Goal: Information Seeking & Learning: Get advice/opinions

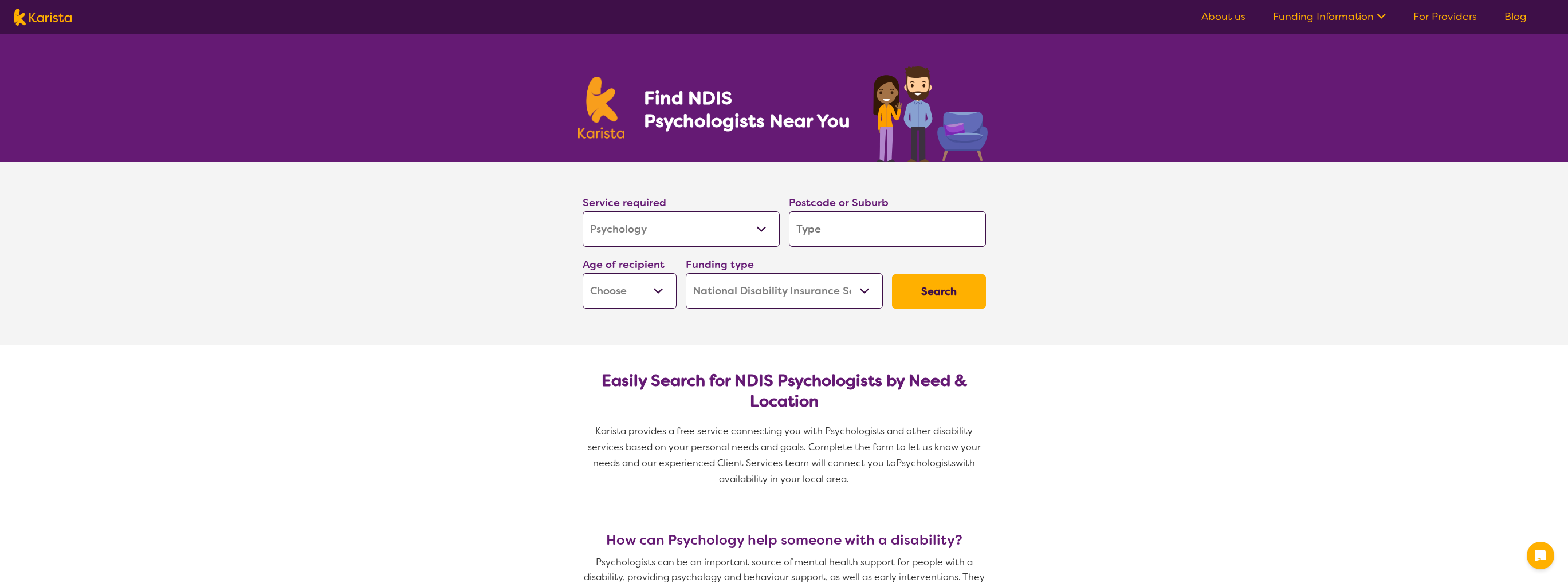
select select "Psychology"
select select "NDIS"
select select "Psychology"
select select "NDIS"
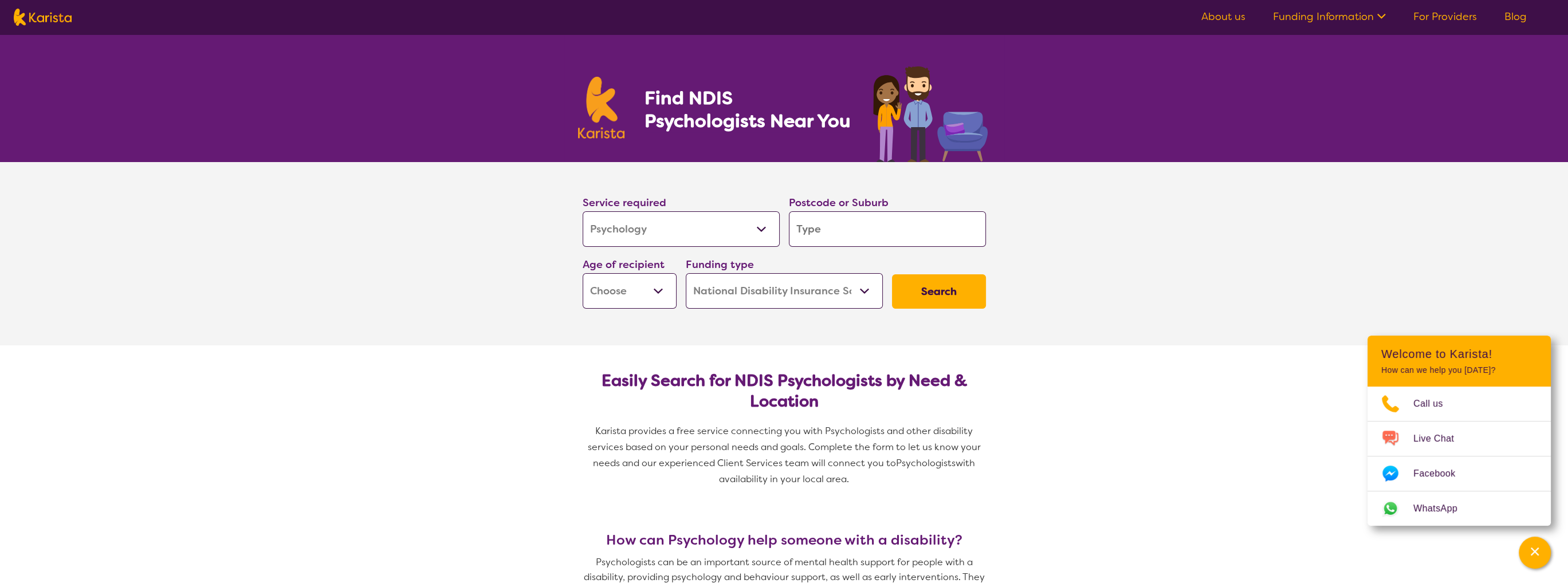
click at [826, 231] on input "search" at bounding box center [887, 229] width 197 height 35
type input "t"
type input "tr"
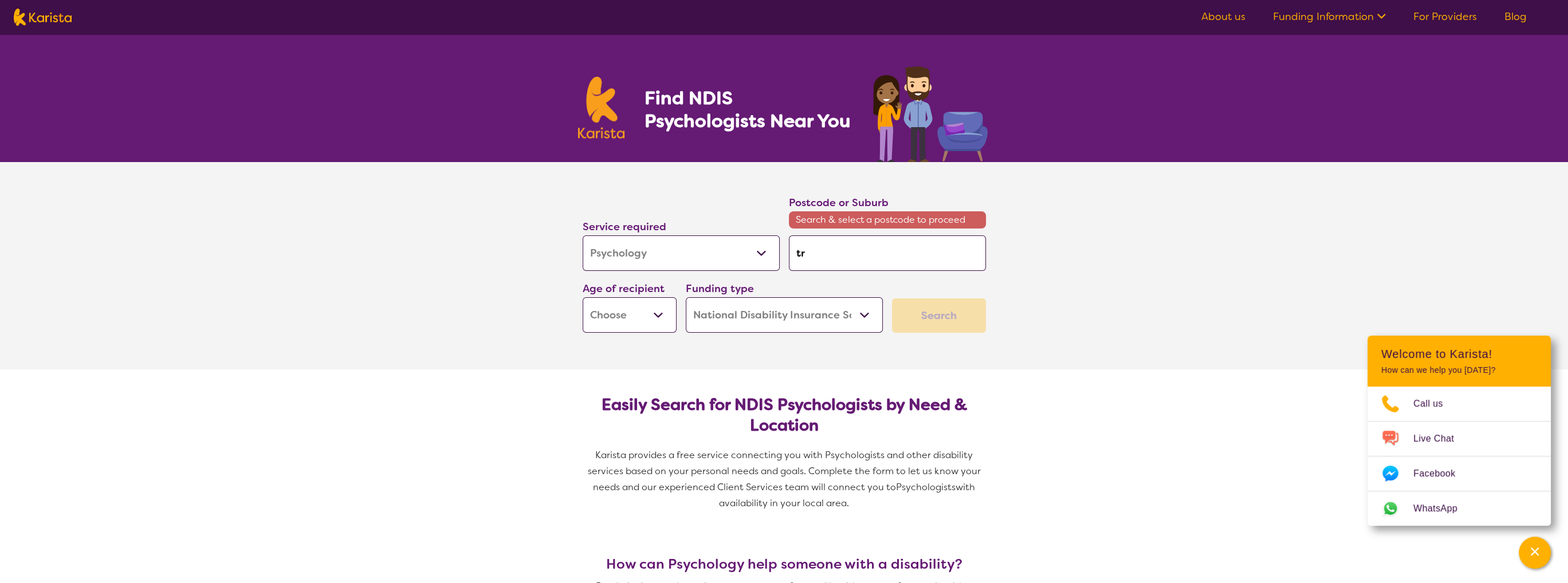
type input "tra"
type input "trar"
type input "trara"
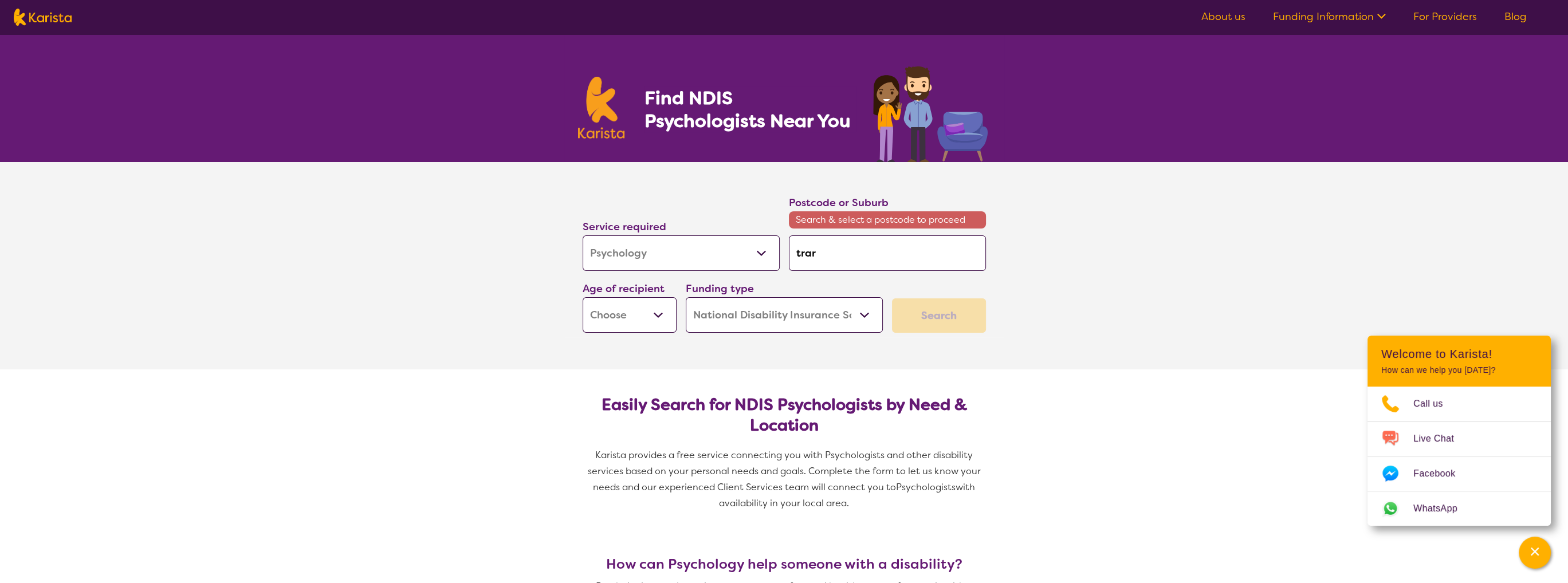
type input "trara"
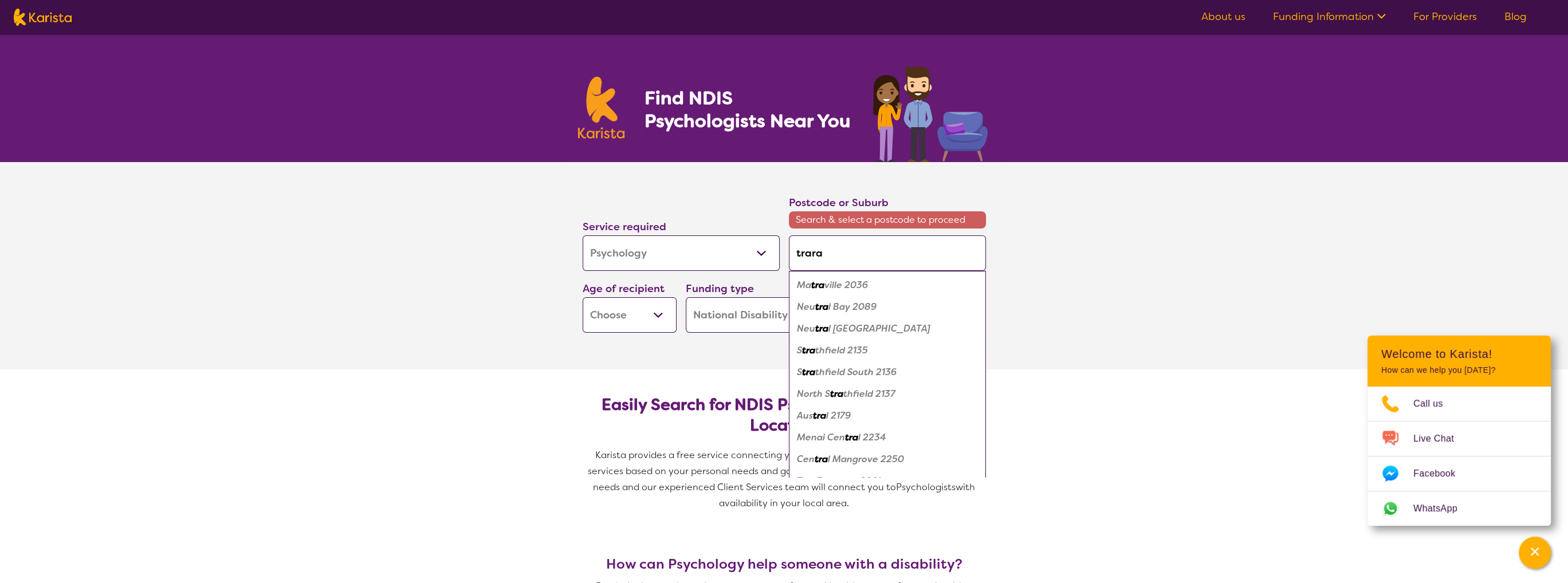
type input "traral"
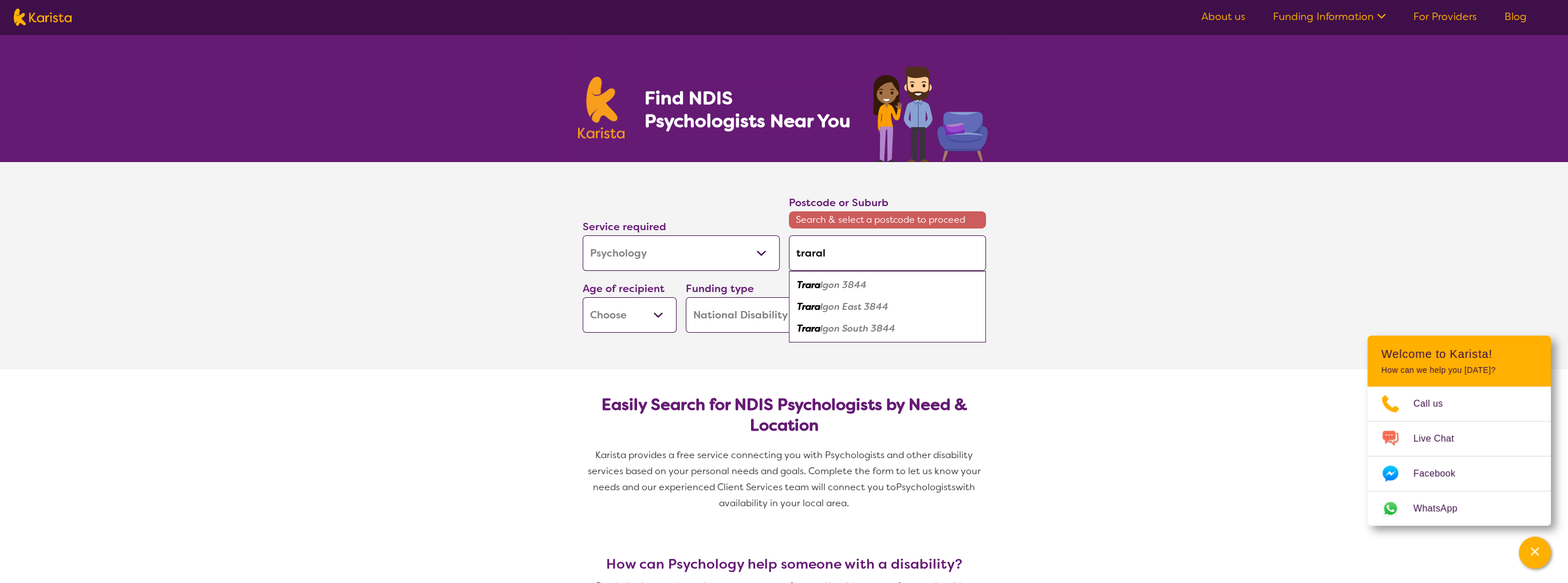
type input "traralg"
type input "traralgo"
type input "traralgon"
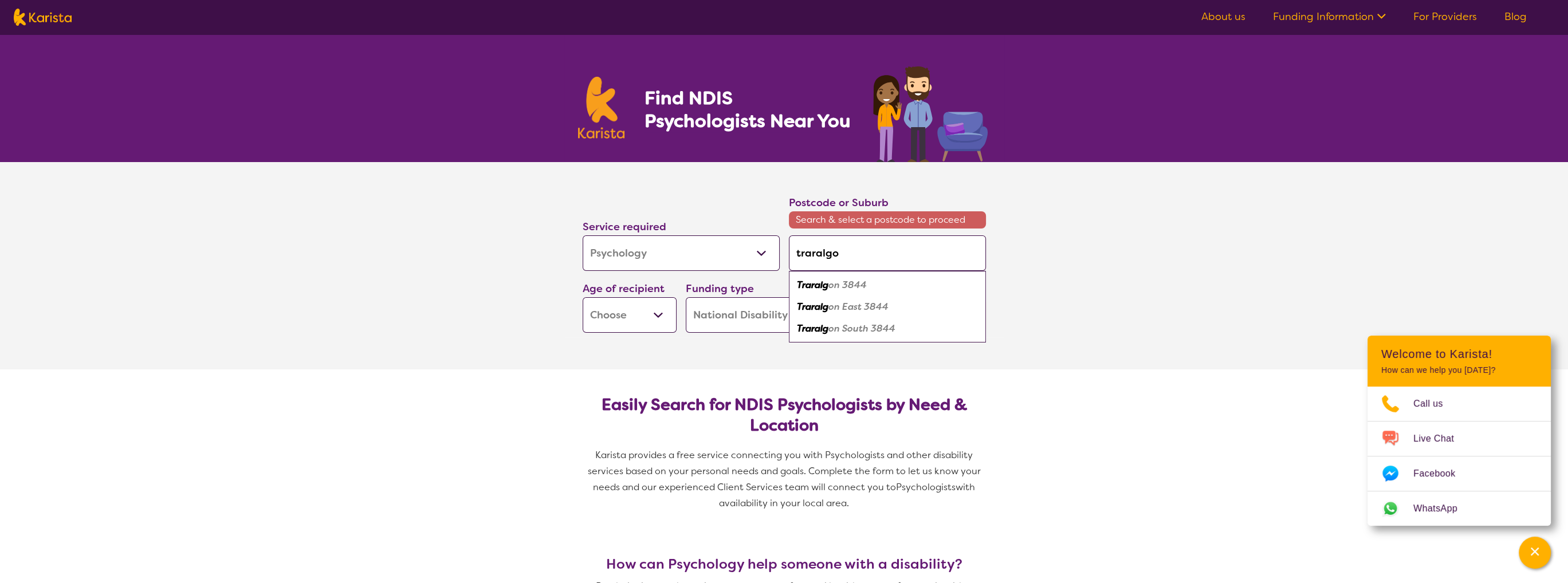
type input "traralgon"
click at [846, 283] on em "3844" at bounding box center [851, 284] width 25 height 12
type input "3844"
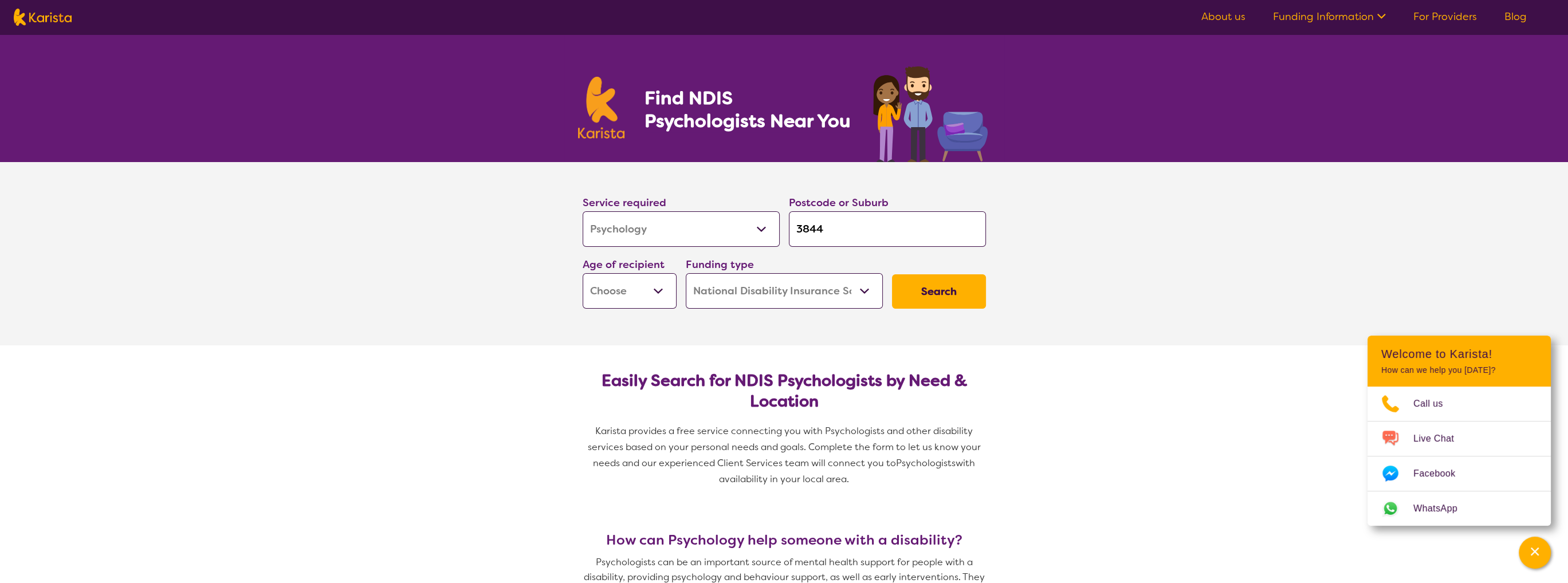
click at [645, 290] on select "Early Childhood - 0 to 9 Child - 10 to 11 Adolescent - 12 to 17 Adult - 18 to 6…" at bounding box center [628, 291] width 94 height 35
select select "AD"
click at [582, 273] on select "Early Childhood - 0 to 9 Child - 10 to 11 Adolescent - 12 to 17 Adult - 18 to 6…" at bounding box center [628, 291] width 94 height 35
select select "AD"
click at [957, 286] on button "Search" at bounding box center [939, 292] width 94 height 34
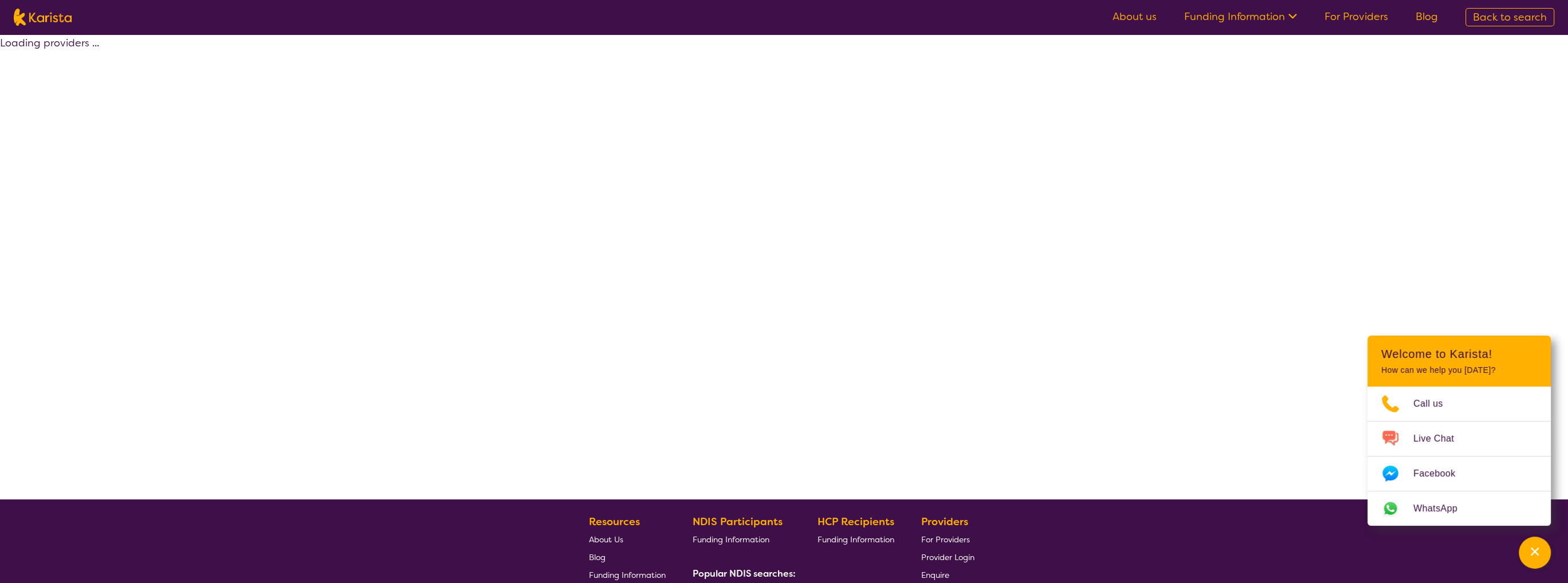
select select "by_score"
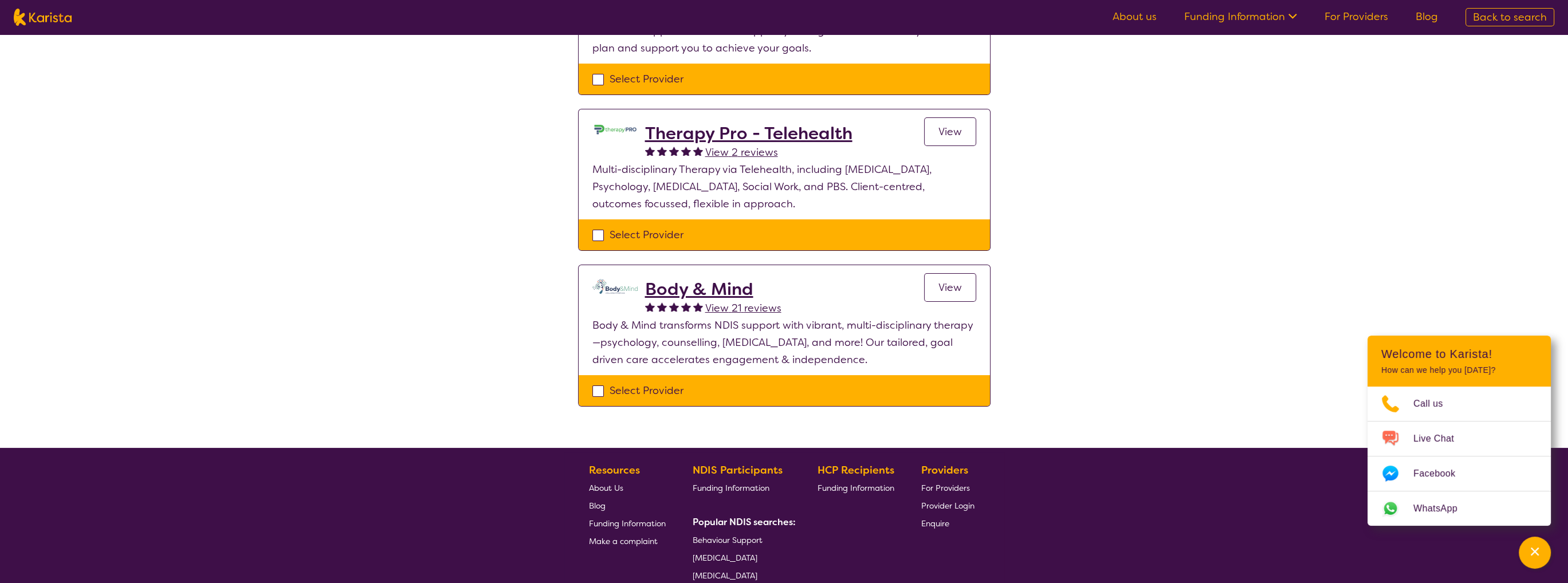
scroll to position [229, 0]
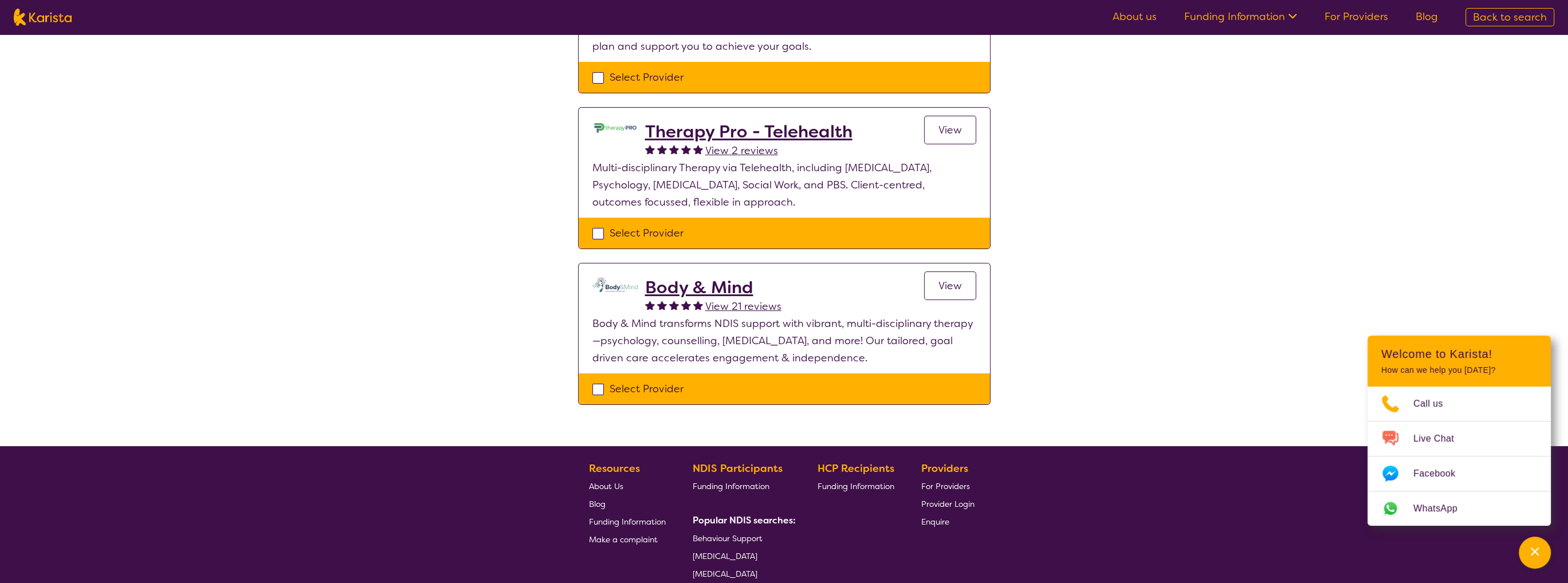
click at [951, 280] on span "View" at bounding box center [950, 285] width 23 height 14
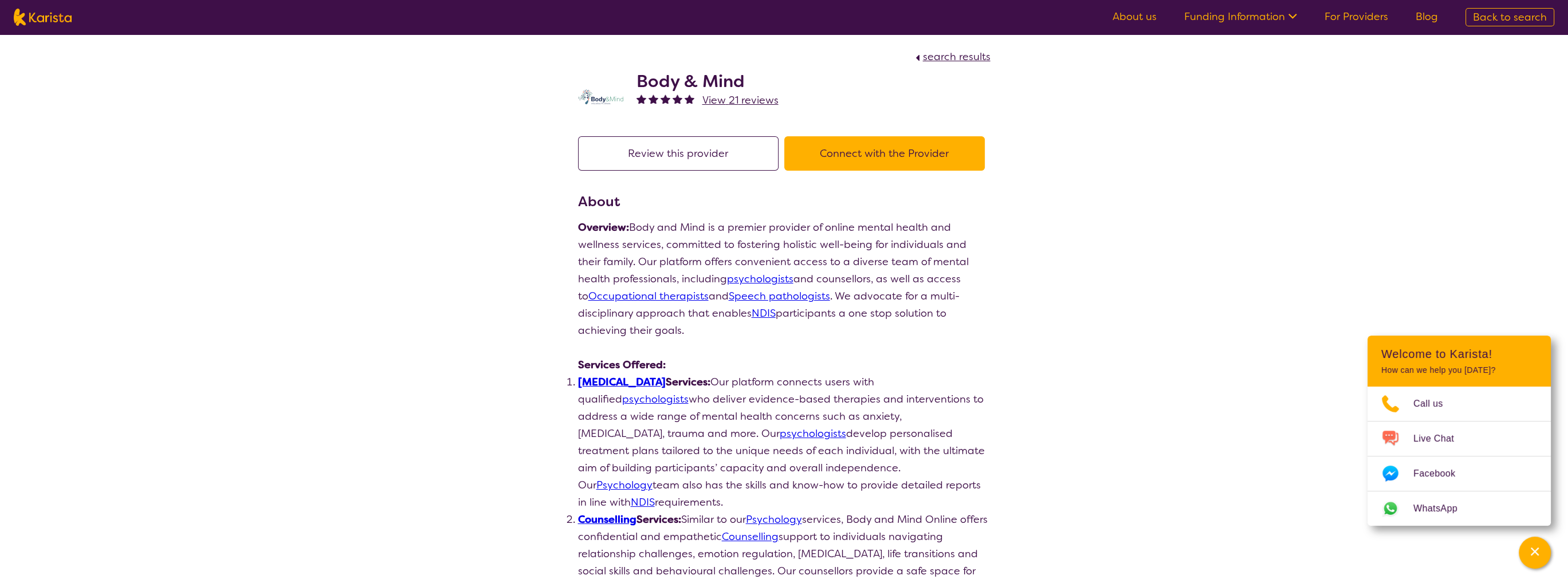
click at [883, 148] on button "Connect with the Provider" at bounding box center [885, 153] width 201 height 34
click at [597, 99] on img at bounding box center [600, 97] width 45 height 15
click at [698, 152] on button "Review this provider" at bounding box center [678, 153] width 201 height 34
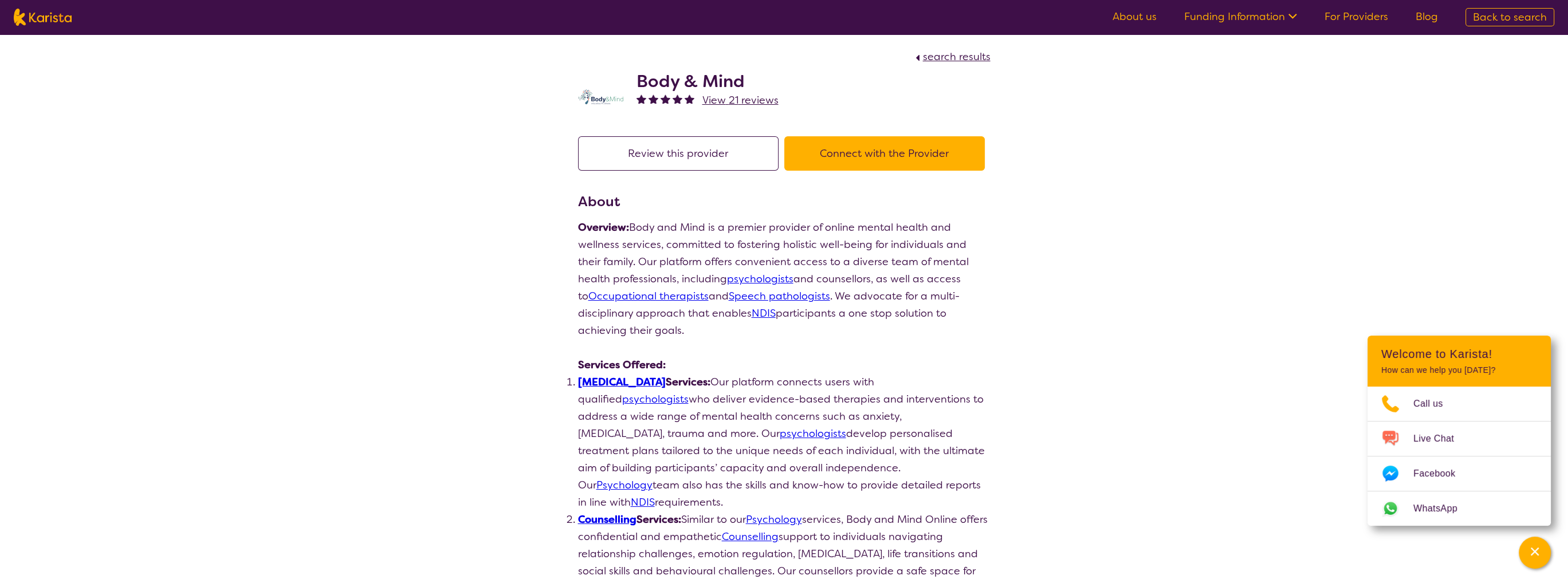
click at [717, 99] on span "View 21 reviews" at bounding box center [740, 100] width 76 height 14
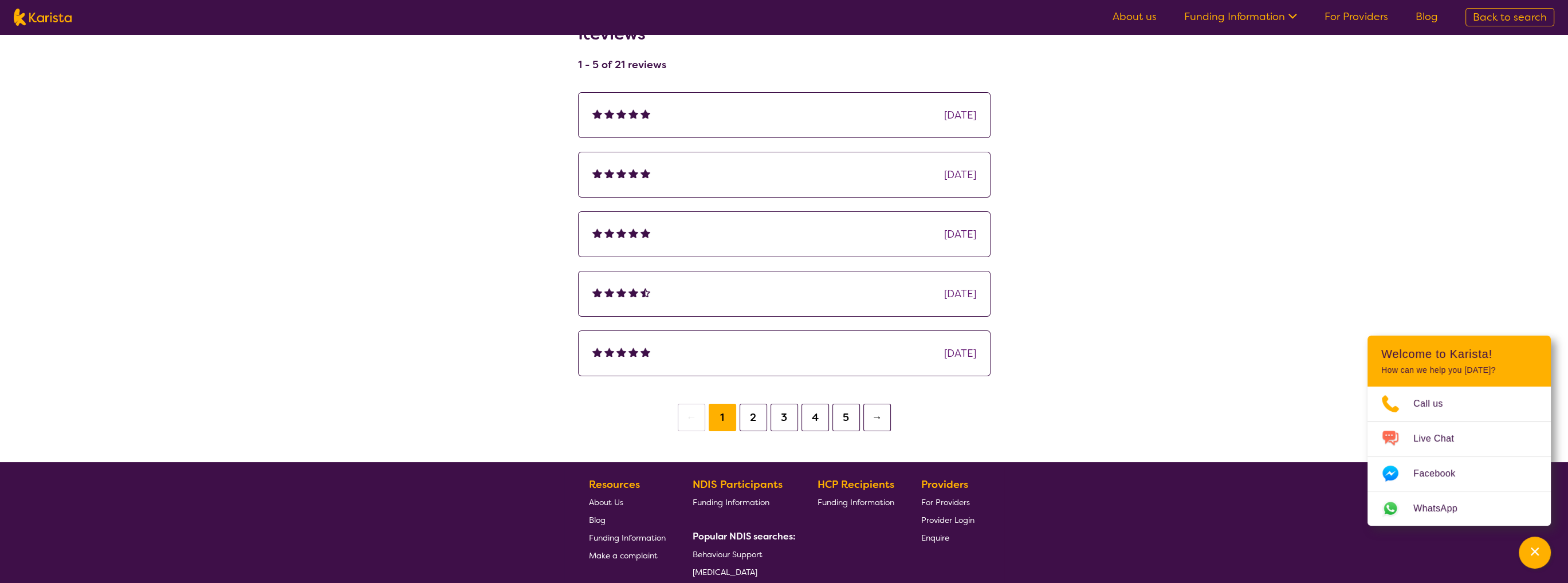
scroll to position [172, 0]
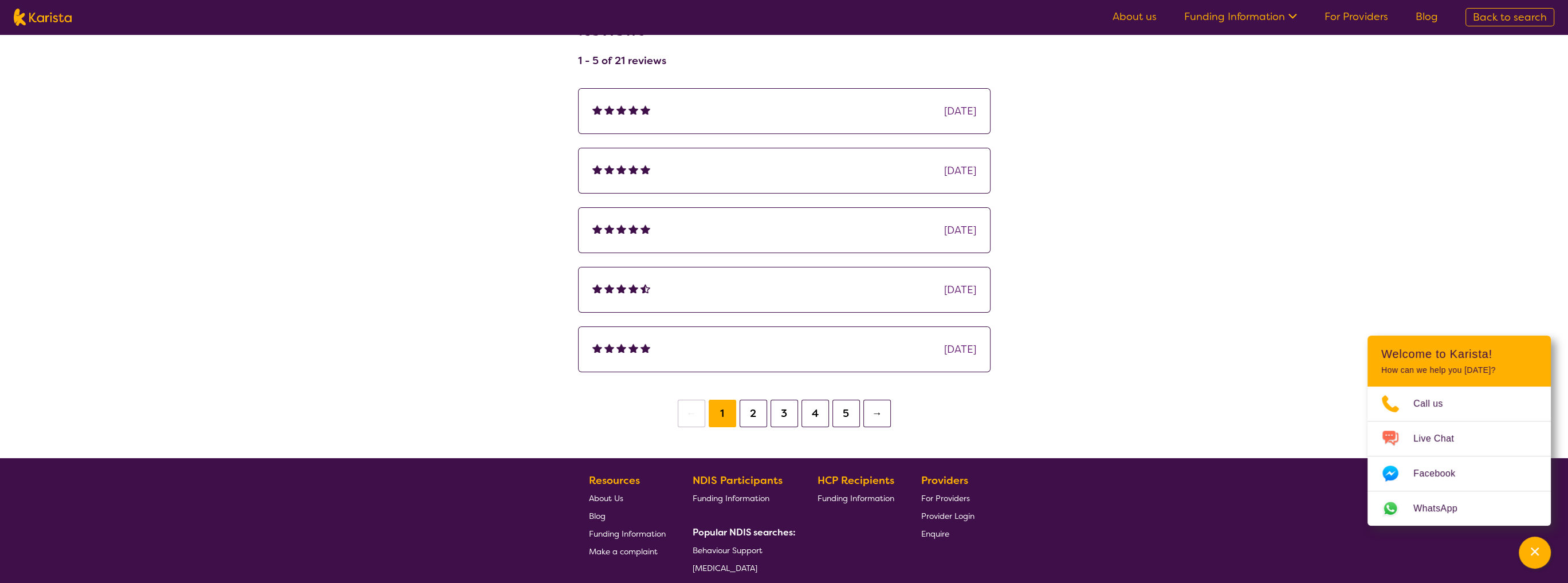
click at [754, 413] on button "2" at bounding box center [753, 414] width 28 height 28
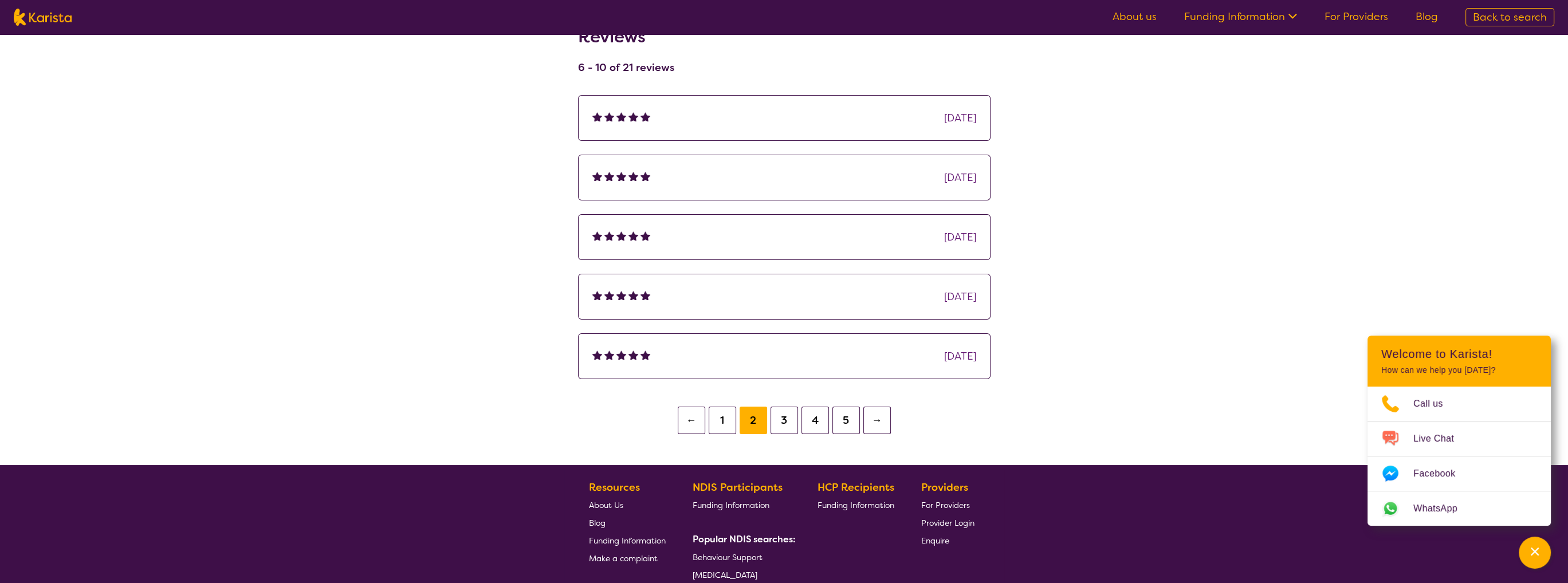
scroll to position [172, 0]
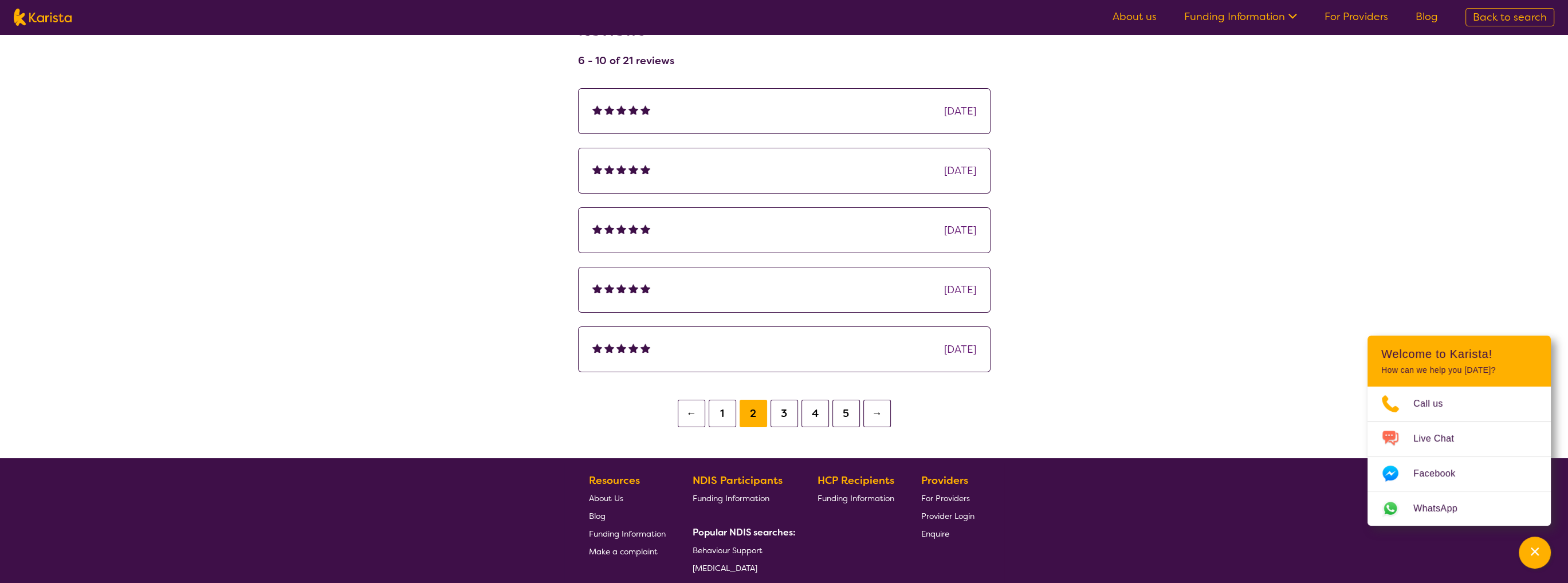
click at [785, 411] on button "3" at bounding box center [784, 414] width 28 height 28
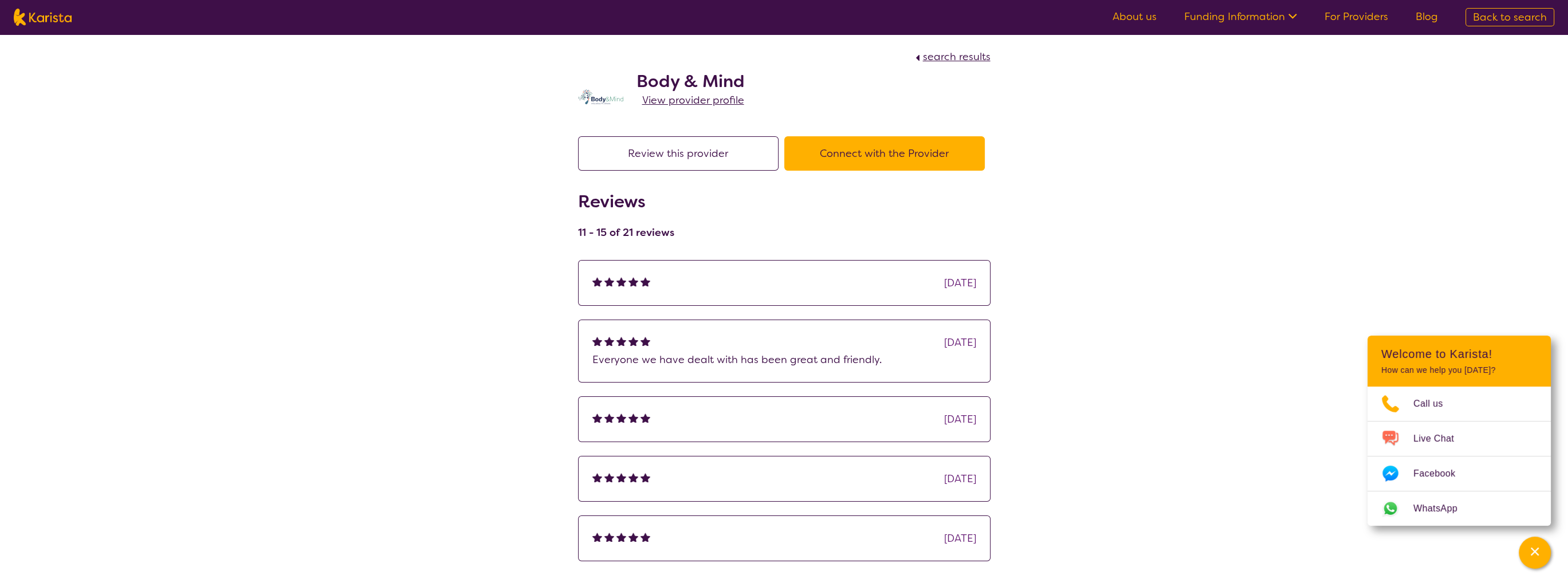
click at [620, 282] on img at bounding box center [621, 281] width 9 height 9
click at [953, 287] on div "Jul 2024" at bounding box center [960, 283] width 32 height 18
click at [600, 97] on img at bounding box center [600, 97] width 45 height 15
click at [665, 84] on h2 "Body & Mind" at bounding box center [690, 81] width 109 height 20
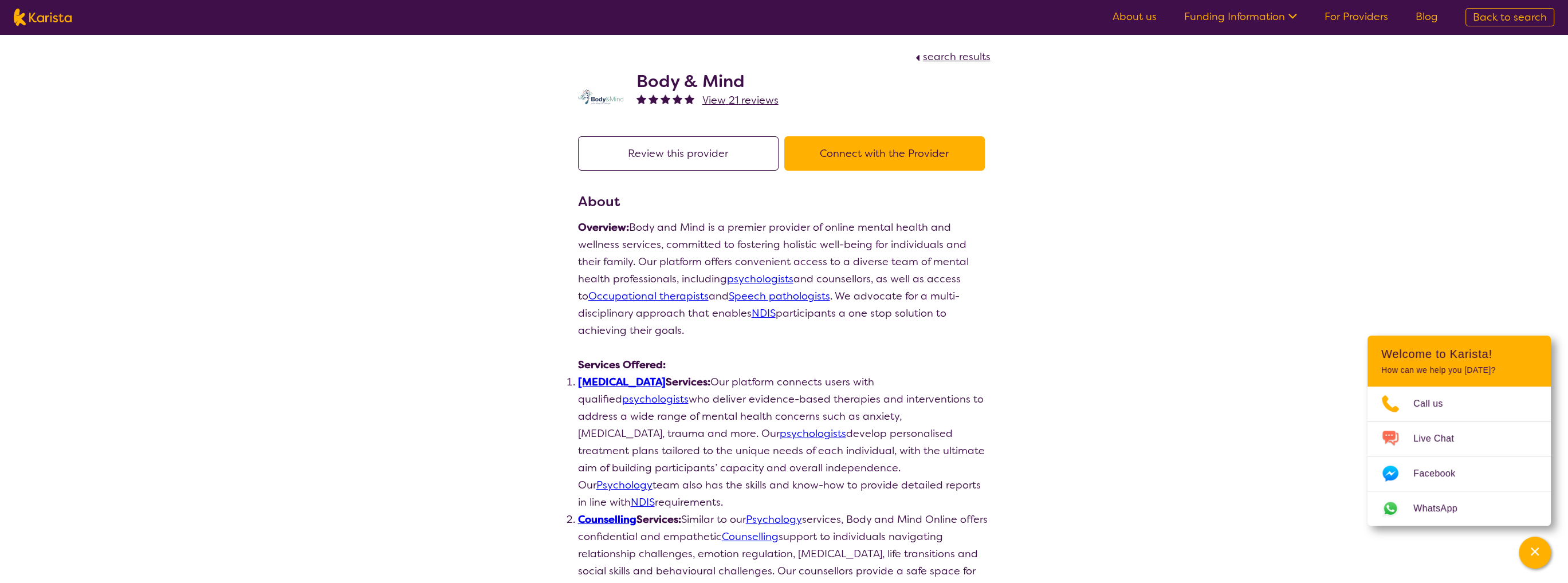
click at [602, 99] on img at bounding box center [600, 97] width 45 height 15
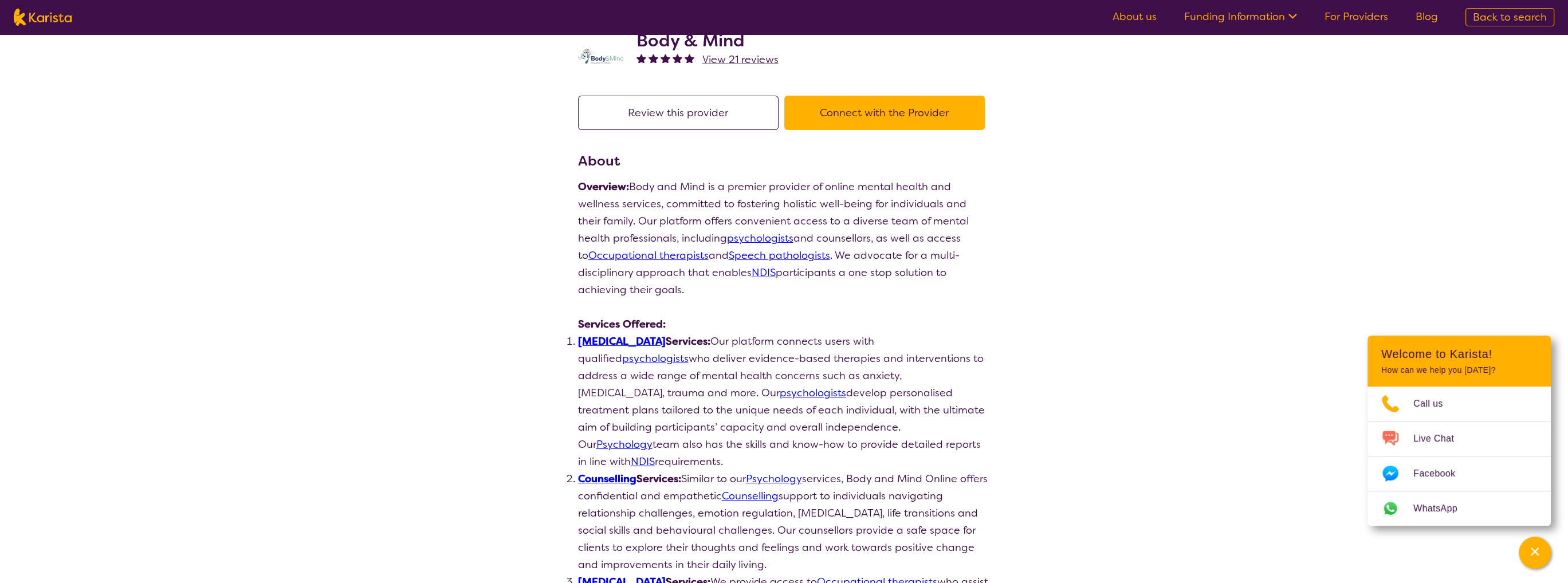
scroll to position [58, 0]
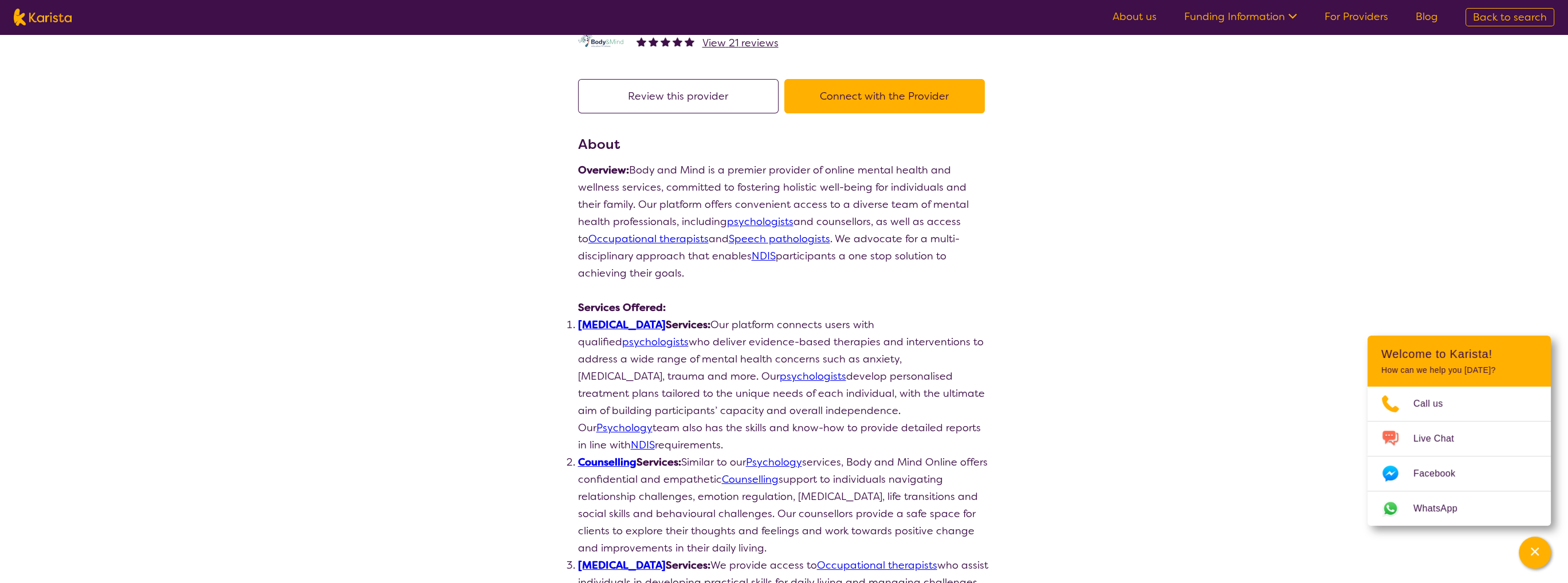
click at [607, 324] on link "Psychologist" at bounding box center [621, 324] width 87 height 14
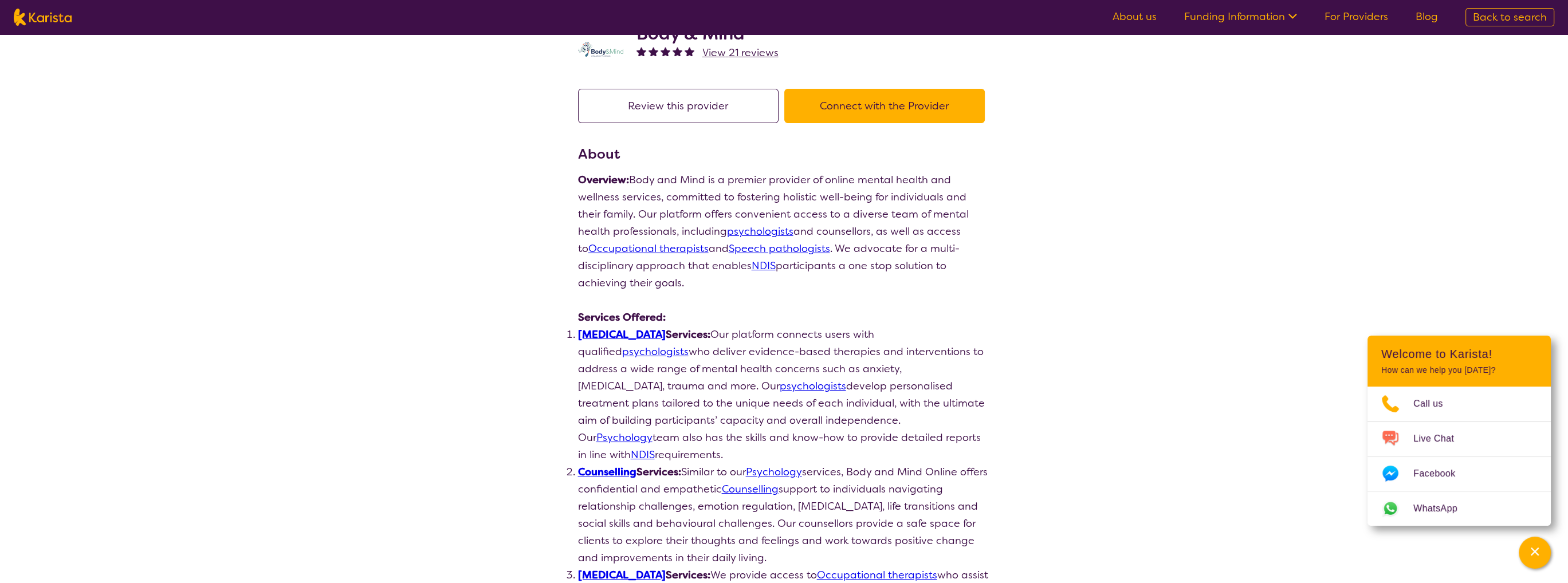
scroll to position [0, 0]
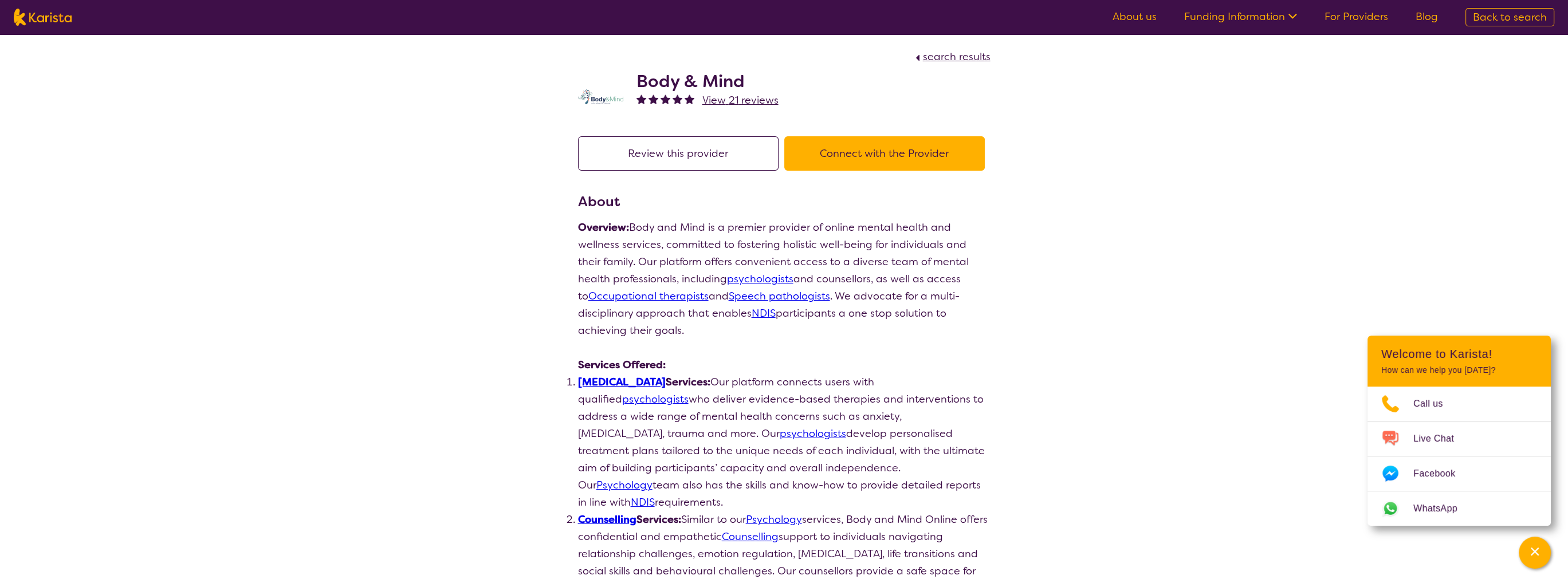
scroll to position [194, 0]
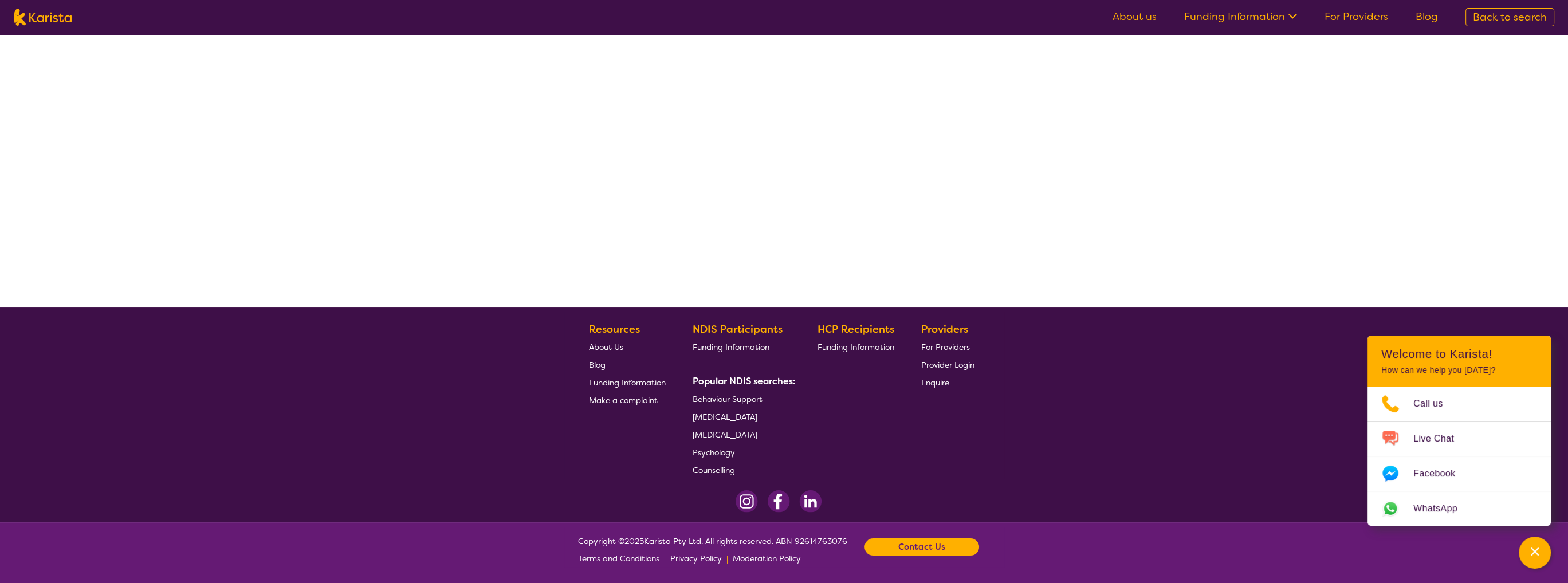
select select "by_score"
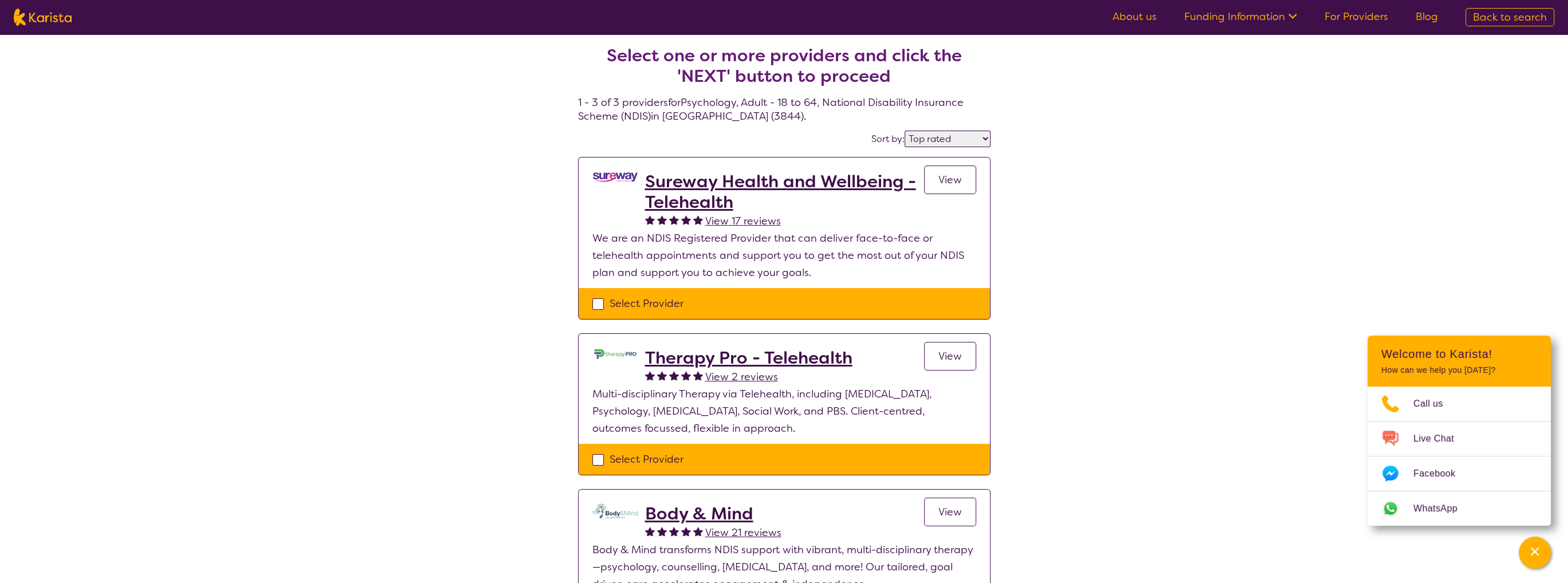
scroll to position [0, 0]
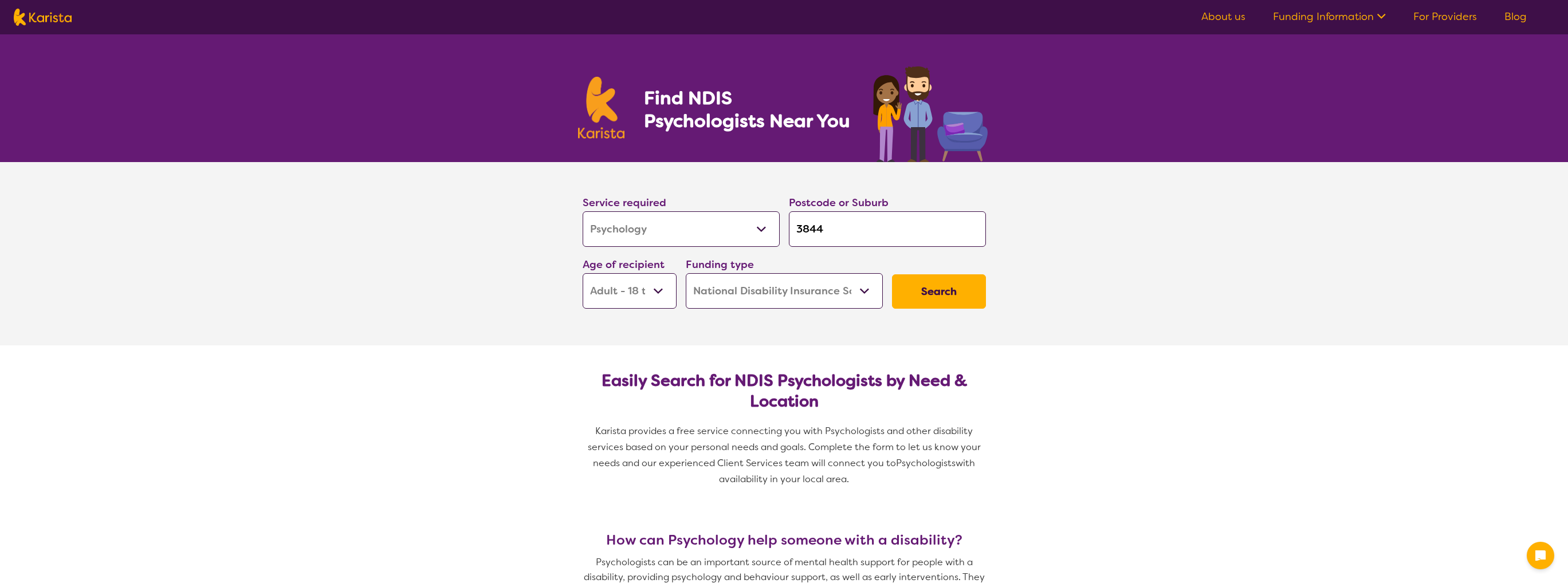
select select "Psychology"
select select "AD"
select select "NDIS"
select select "Psychology"
select select "AD"
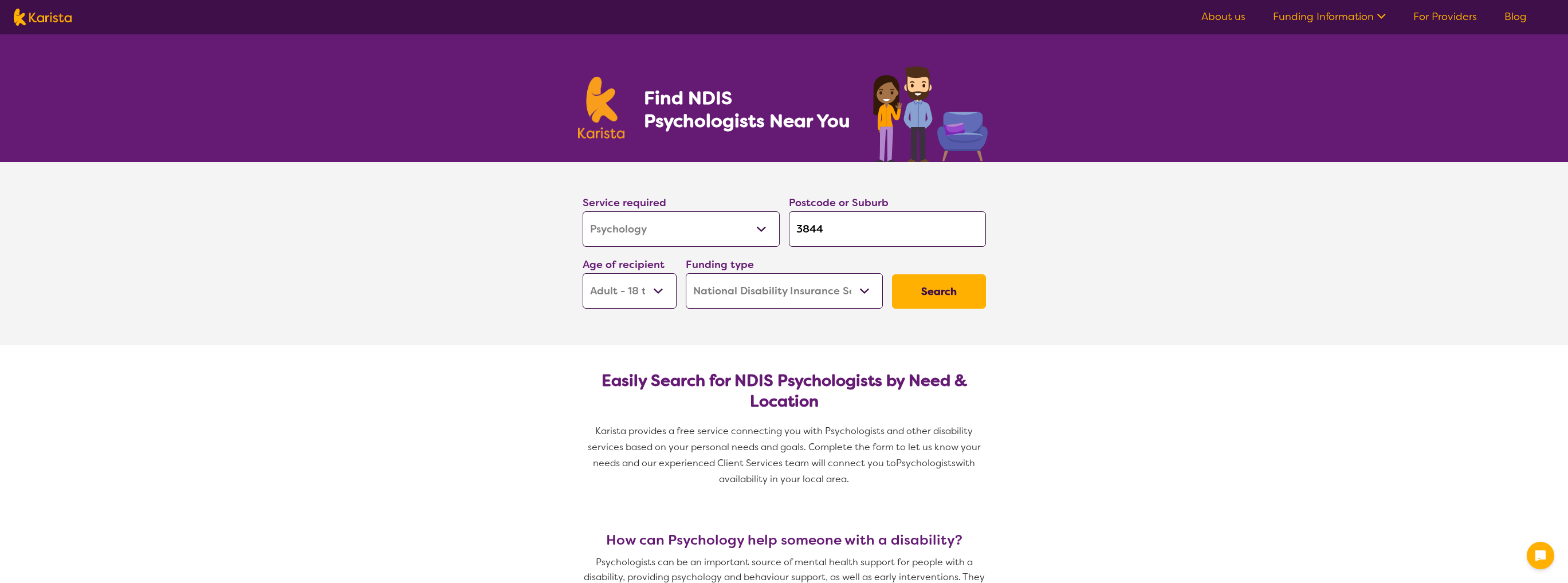
select select "NDIS"
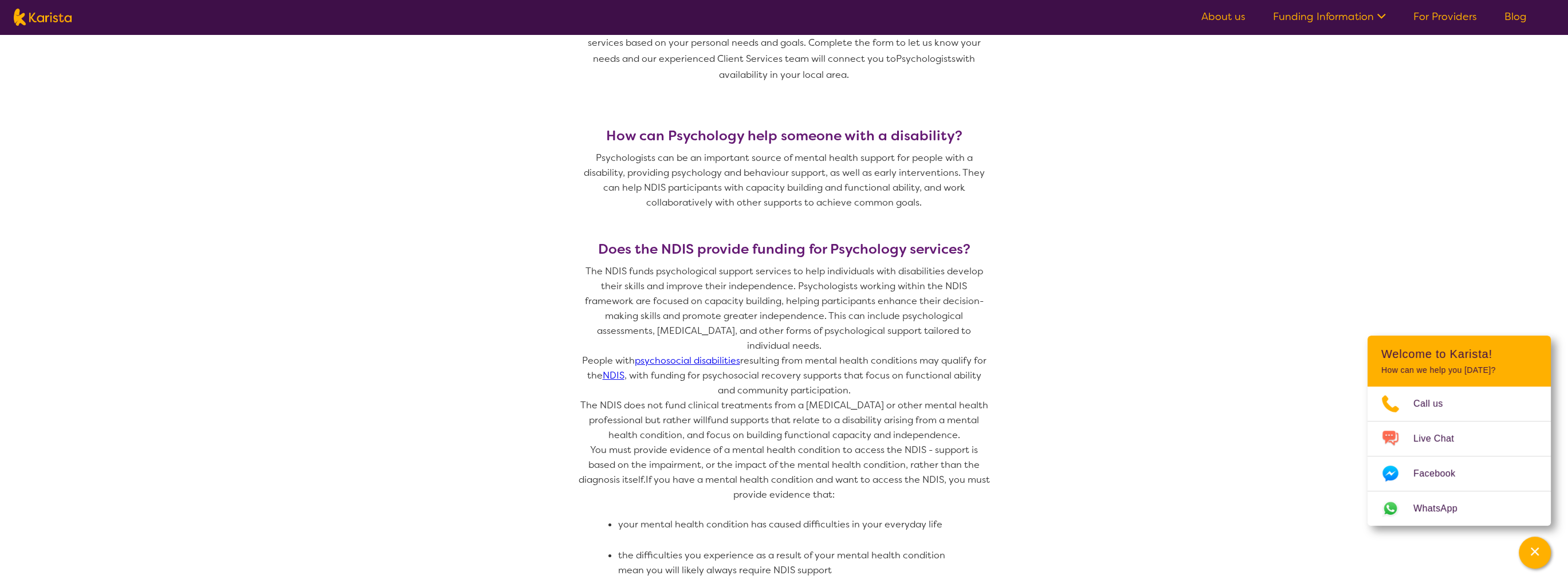
scroll to position [286, 0]
